Goal: Navigation & Orientation: Find specific page/section

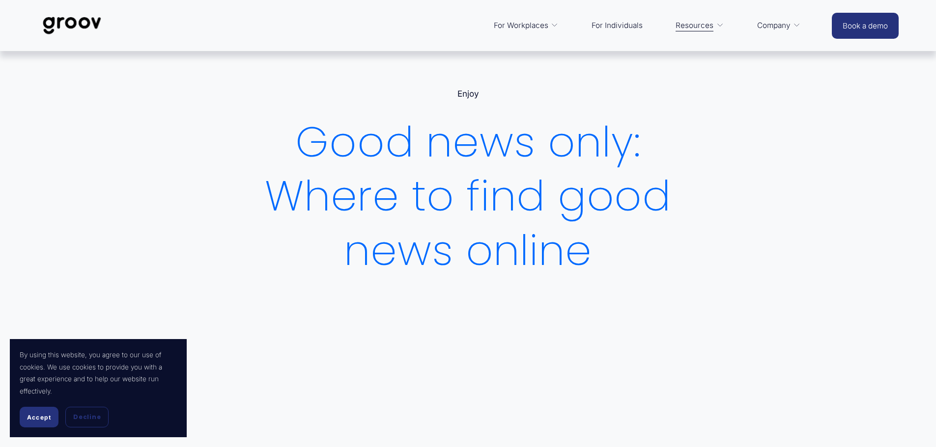
click at [49, 410] on button "Accept" at bounding box center [39, 417] width 39 height 21
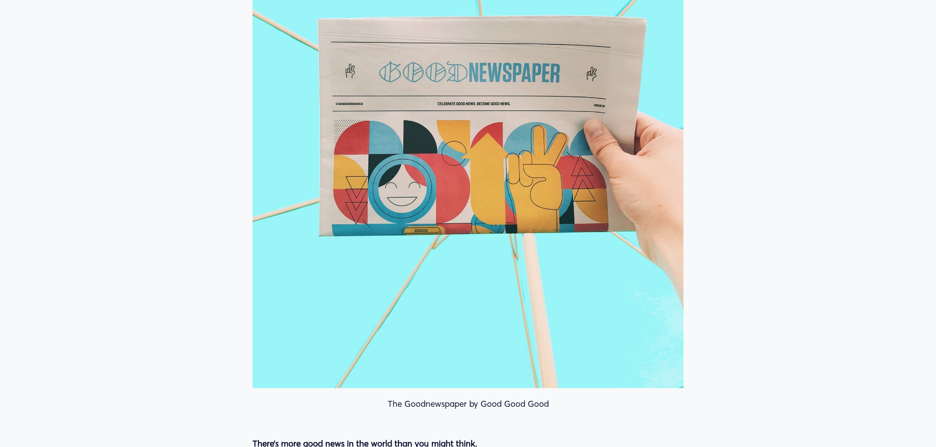
scroll to position [491, 0]
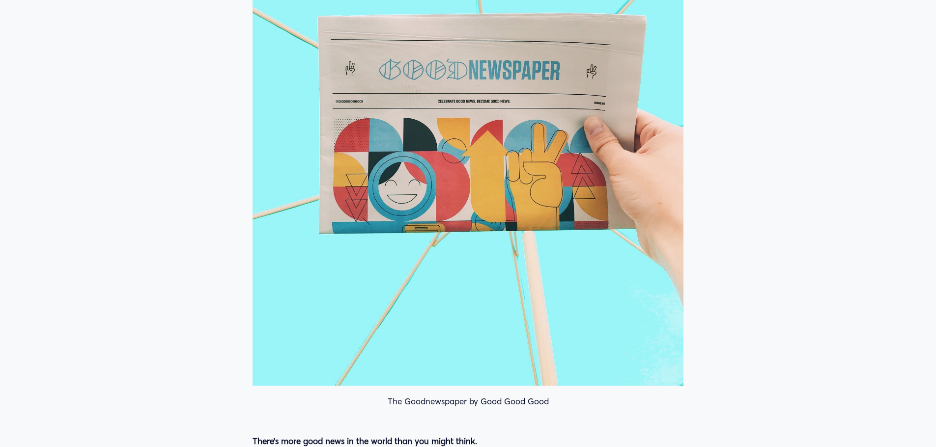
click at [499, 216] on div at bounding box center [467, 98] width 430 height 574
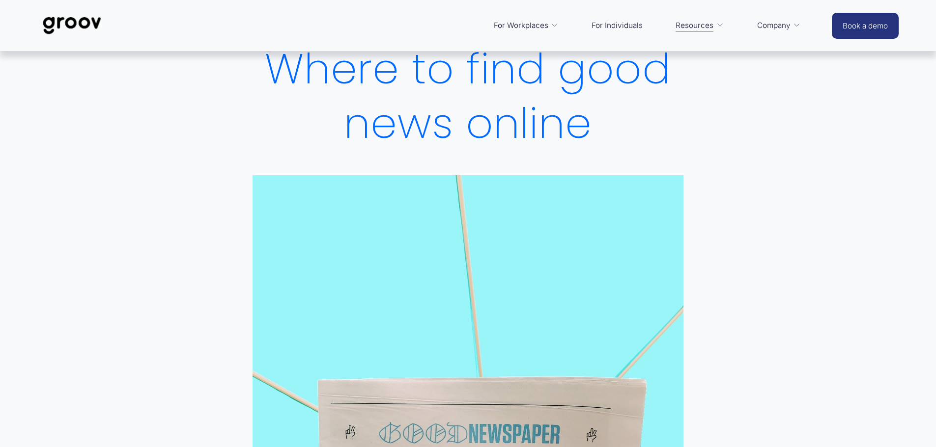
scroll to position [0, 0]
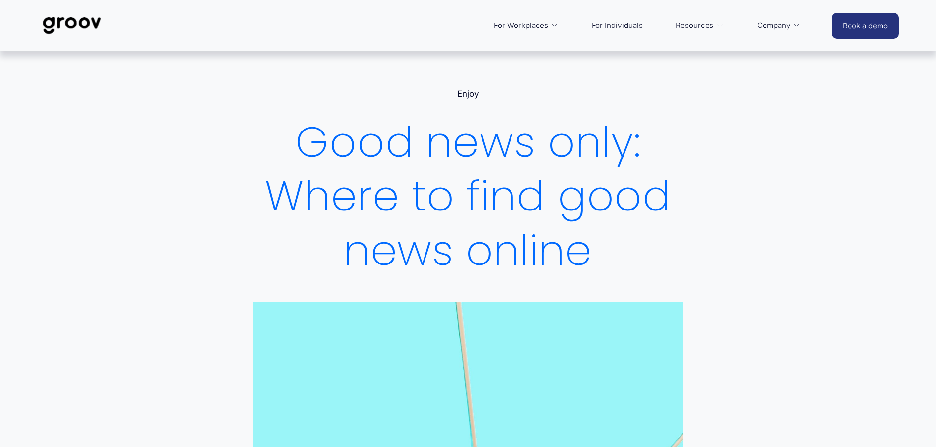
click at [617, 27] on link "For Individuals" at bounding box center [616, 26] width 61 height 24
